Goal: Navigation & Orientation: Find specific page/section

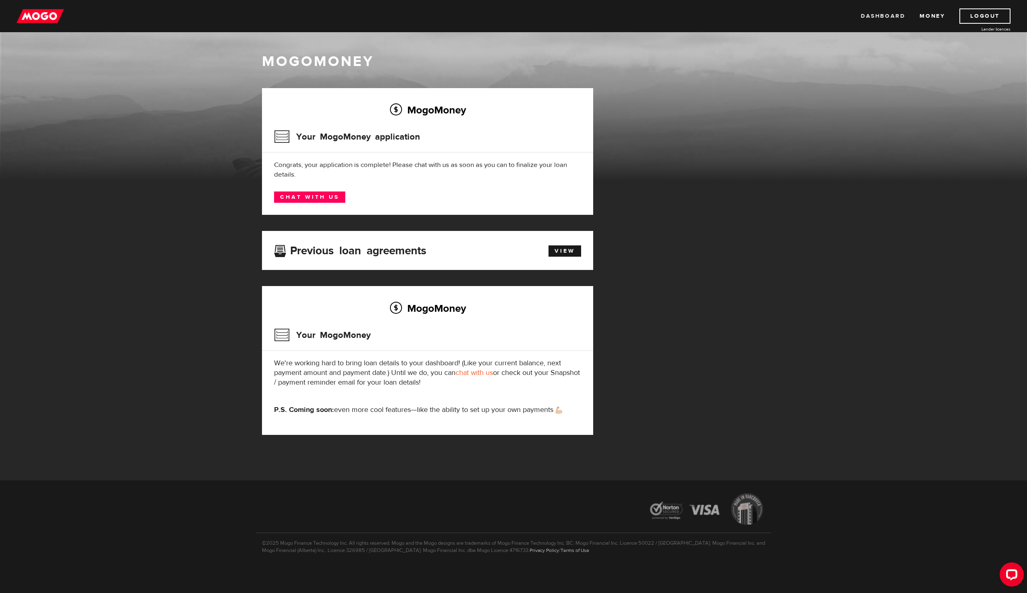
click at [877, 17] on link "Dashboard" at bounding box center [883, 15] width 44 height 15
click at [935, 15] on link "Money" at bounding box center [932, 15] width 25 height 15
click at [867, 19] on link "Dashboard" at bounding box center [883, 15] width 44 height 15
